Goal: Check status: Check status

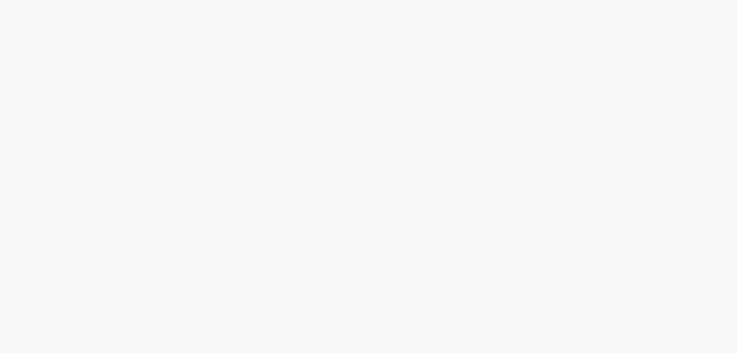
drag, startPoint x: 309, startPoint y: 141, endPoint x: 302, endPoint y: 144, distance: 7.2
click at [309, 141] on body at bounding box center [368, 176] width 737 height 353
click at [290, 148] on body at bounding box center [368, 176] width 737 height 353
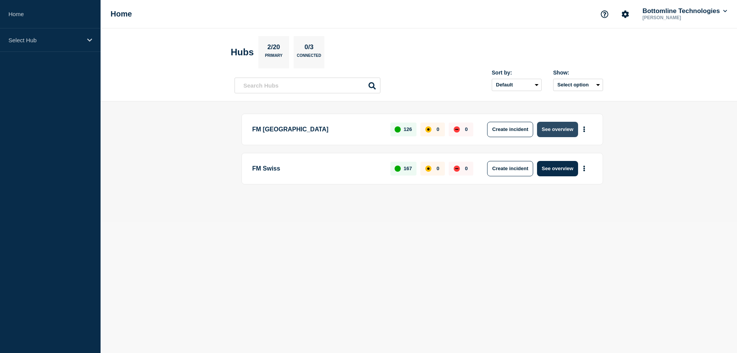
click at [547, 132] on button "See overview" at bounding box center [557, 129] width 41 height 15
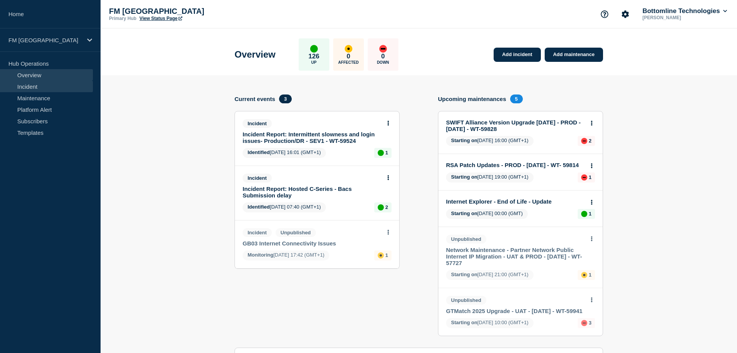
click at [33, 88] on link "Incident" at bounding box center [46, 87] width 93 height 12
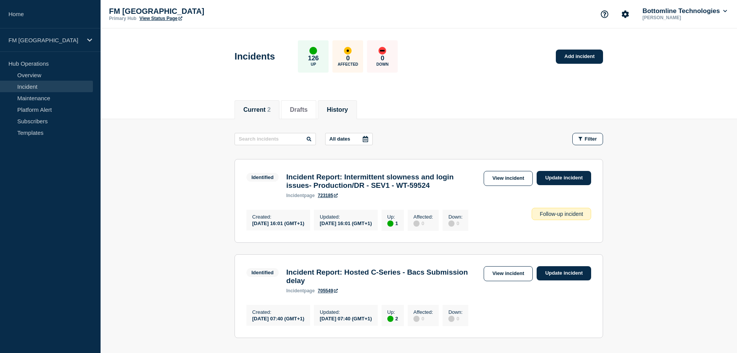
click at [336, 109] on button "History" at bounding box center [337, 109] width 21 height 7
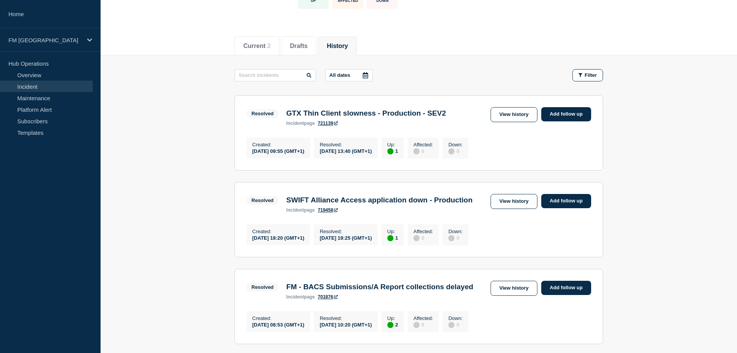
scroll to position [117, 0]
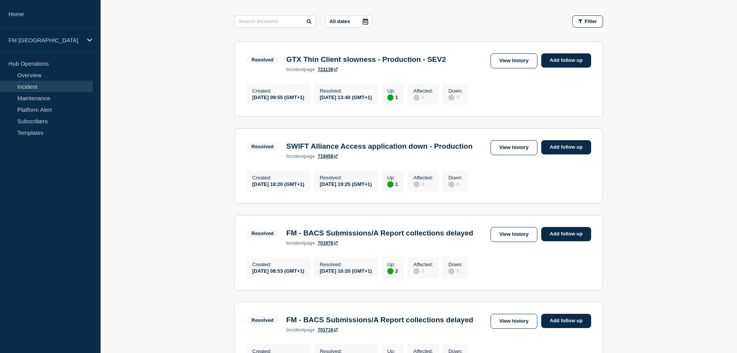
click at [328, 159] on link "719458" at bounding box center [328, 156] width 20 height 5
click at [521, 151] on link "View history" at bounding box center [514, 147] width 47 height 15
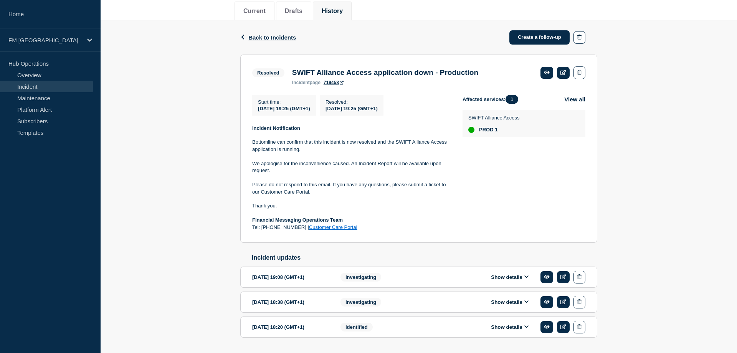
scroll to position [117, 0]
